Goal: Entertainment & Leisure: Browse casually

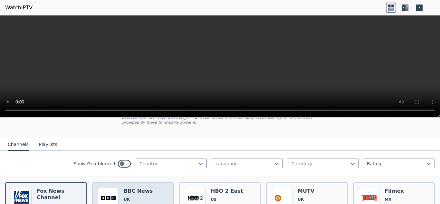
scroll to position [49, 0]
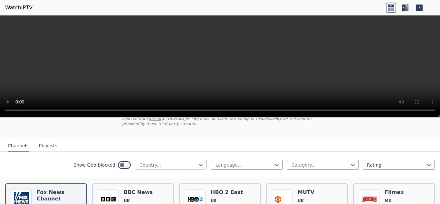
click at [162, 160] on div "Country..." at bounding box center [171, 165] width 72 height 10
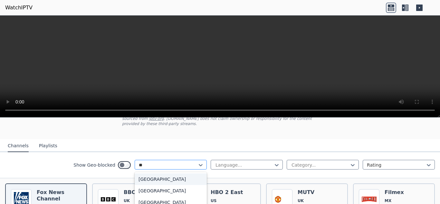
type input "***"
click at [156, 175] on div "[GEOGRAPHIC_DATA]" at bounding box center [171, 179] width 72 height 12
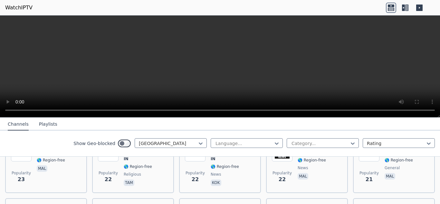
scroll to position [1462, 0]
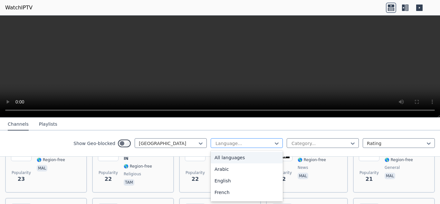
click at [252, 141] on div at bounding box center [244, 143] width 59 height 6
click at [312, 143] on div at bounding box center [320, 143] width 59 height 6
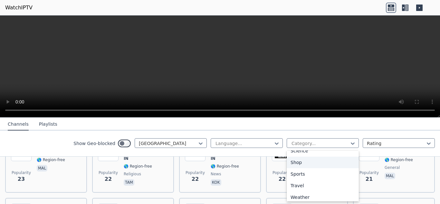
scroll to position [263, 0]
click at [293, 175] on div "Sports" at bounding box center [323, 173] width 72 height 12
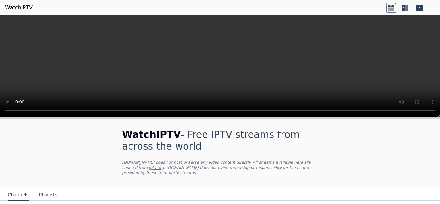
scroll to position [50, 0]
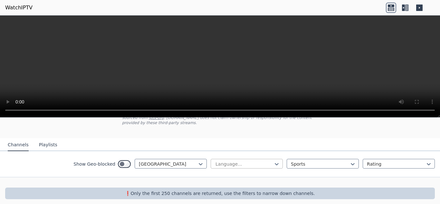
click at [248, 161] on div at bounding box center [244, 164] width 59 height 6
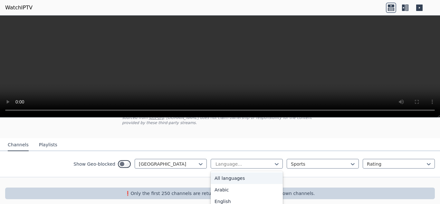
click at [242, 173] on div "All languages" at bounding box center [247, 179] width 72 height 12
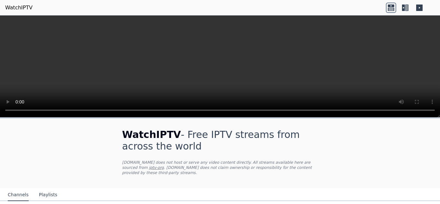
scroll to position [50, 0]
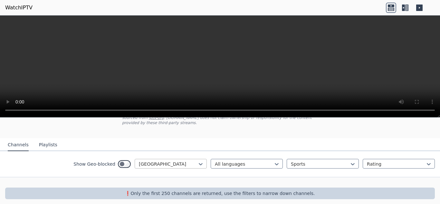
click at [159, 161] on div at bounding box center [168, 164] width 59 height 6
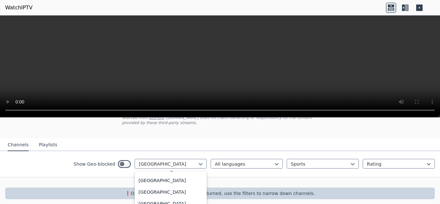
scroll to position [0, 0]
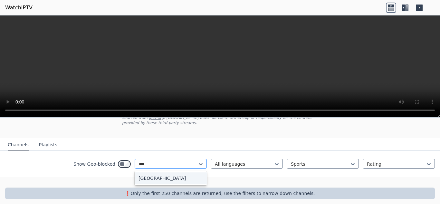
type input "****"
click at [145, 174] on div "[GEOGRAPHIC_DATA]" at bounding box center [171, 179] width 72 height 12
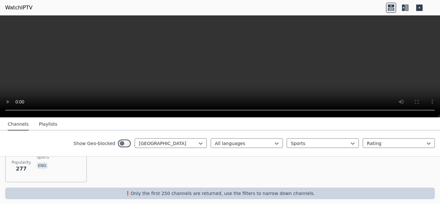
scroll to position [67, 0]
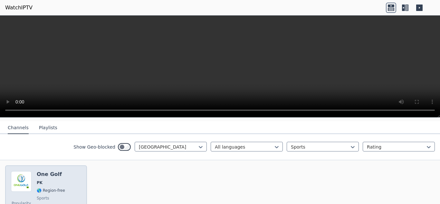
click at [36, 172] on div "Popularity 277 One Golf PK 🌎 Region-free sports eng" at bounding box center [46, 194] width 70 height 46
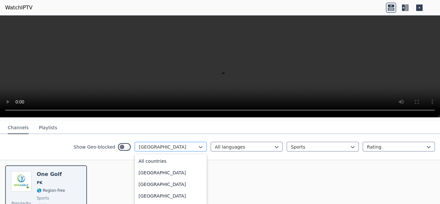
click at [163, 145] on div at bounding box center [168, 147] width 59 height 6
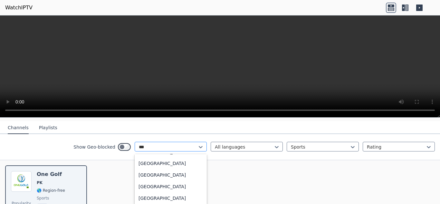
scroll to position [0, 0]
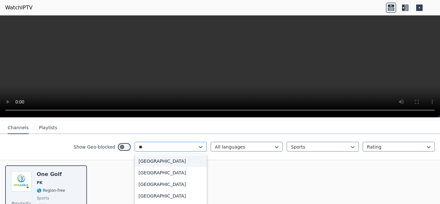
type input "***"
click at [158, 155] on div "[GEOGRAPHIC_DATA]" at bounding box center [171, 161] width 72 height 12
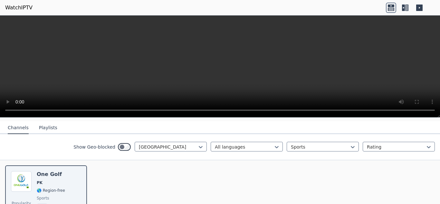
scroll to position [50, 0]
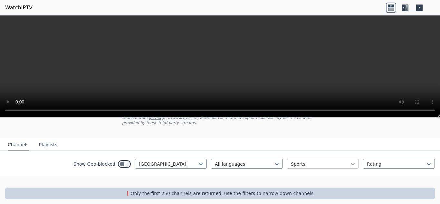
click at [350, 161] on icon at bounding box center [353, 164] width 6 height 6
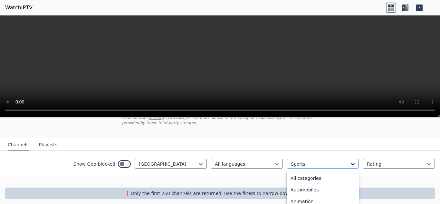
scroll to position [199, 0]
click at [337, 172] on div "News" at bounding box center [323, 177] width 72 height 12
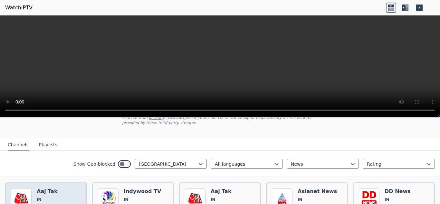
click at [40, 197] on span "IN" at bounding box center [39, 199] width 5 height 5
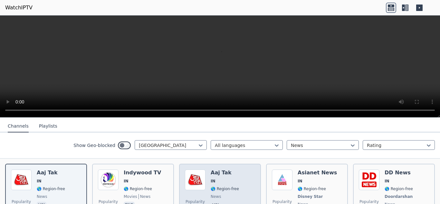
scroll to position [68, 0]
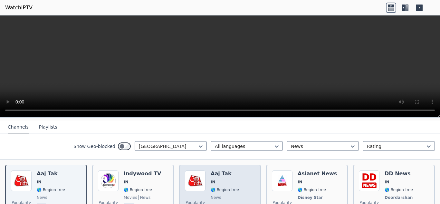
click at [201, 181] on img at bounding box center [195, 181] width 21 height 21
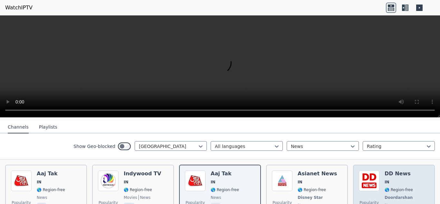
click at [391, 180] on span "IN" at bounding box center [399, 182] width 29 height 5
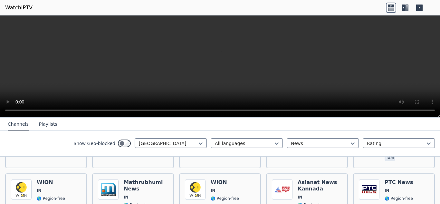
scroll to position [266, 0]
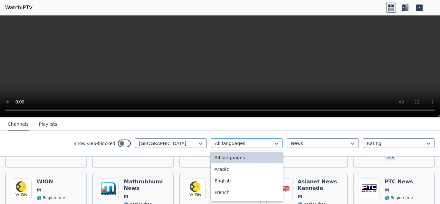
click at [254, 145] on div at bounding box center [244, 143] width 59 height 6
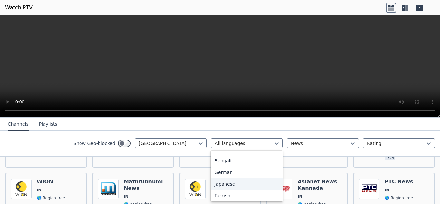
scroll to position [207, 0]
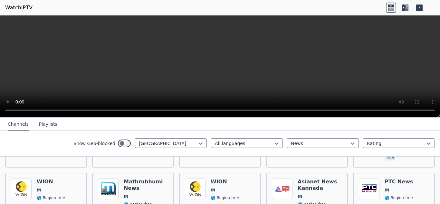
click at [304, 128] on nav "Channels Playlists" at bounding box center [220, 124] width 440 height 13
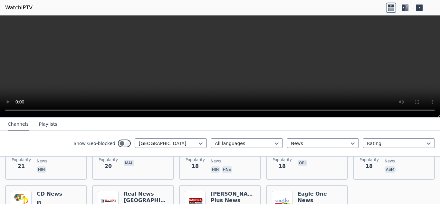
scroll to position [586, 0]
